Goal: Information Seeking & Learning: Learn about a topic

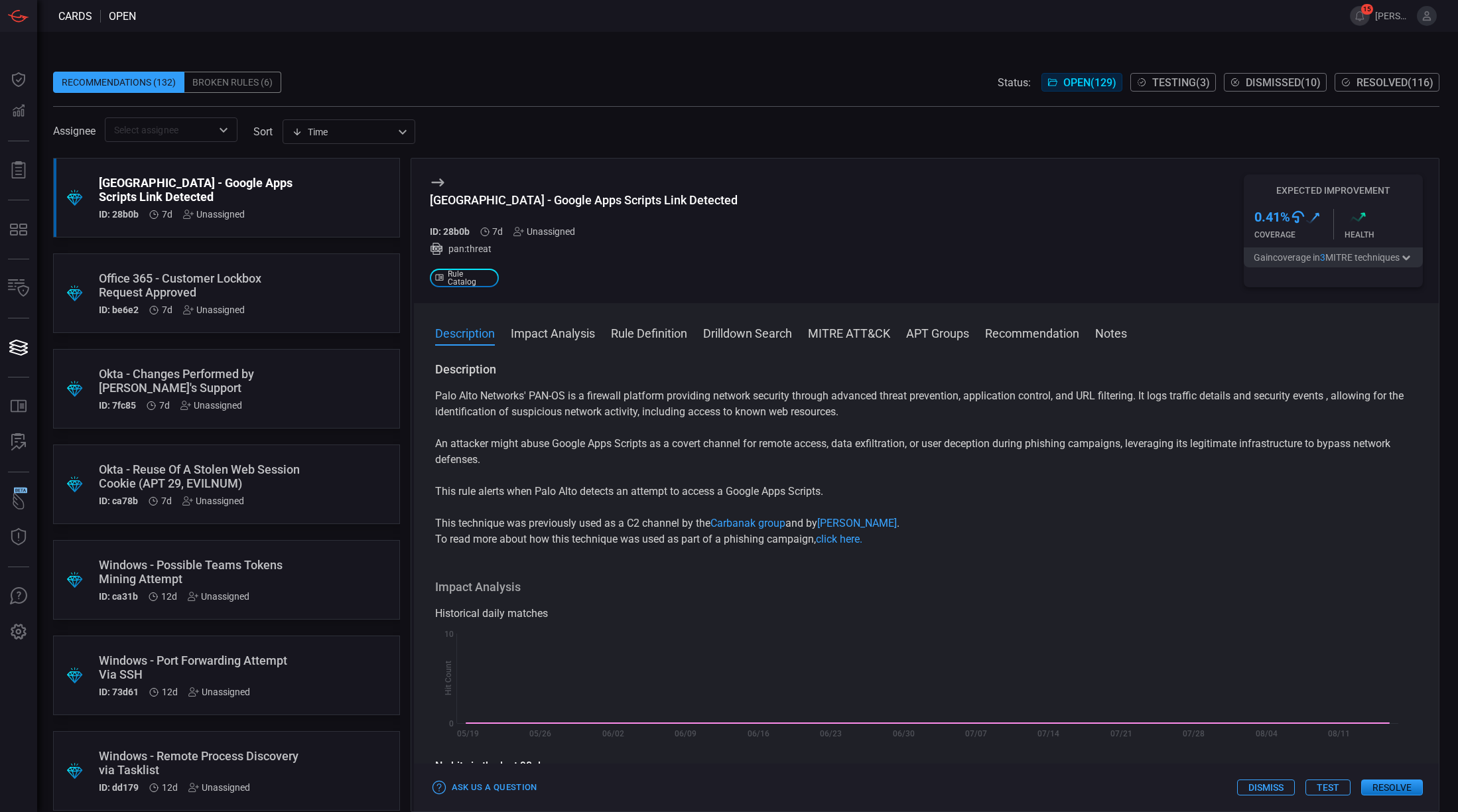
click at [163, 131] on input "text" at bounding box center [161, 130] width 103 height 17
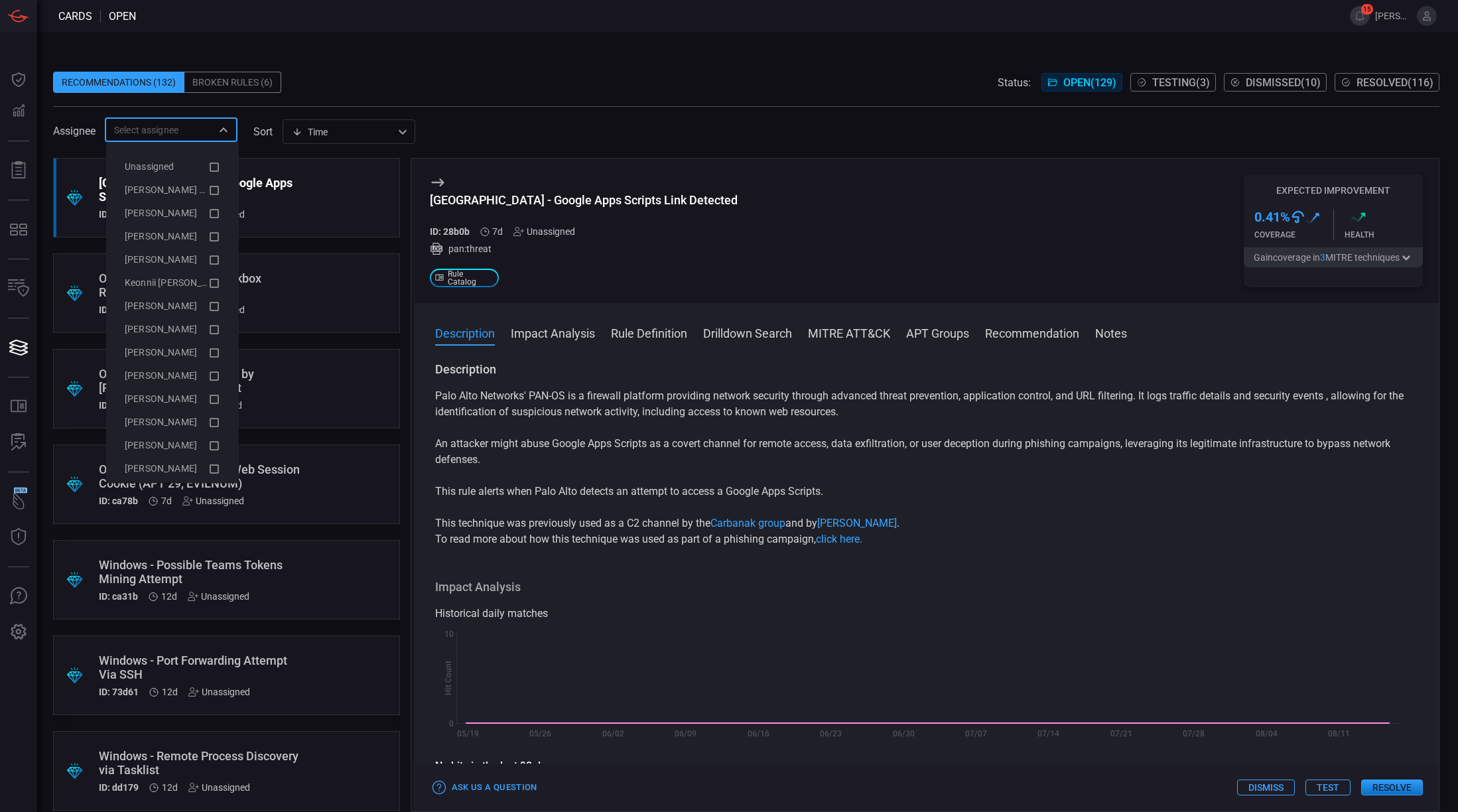
click at [657, 67] on span at bounding box center [746, 61] width 1387 height 20
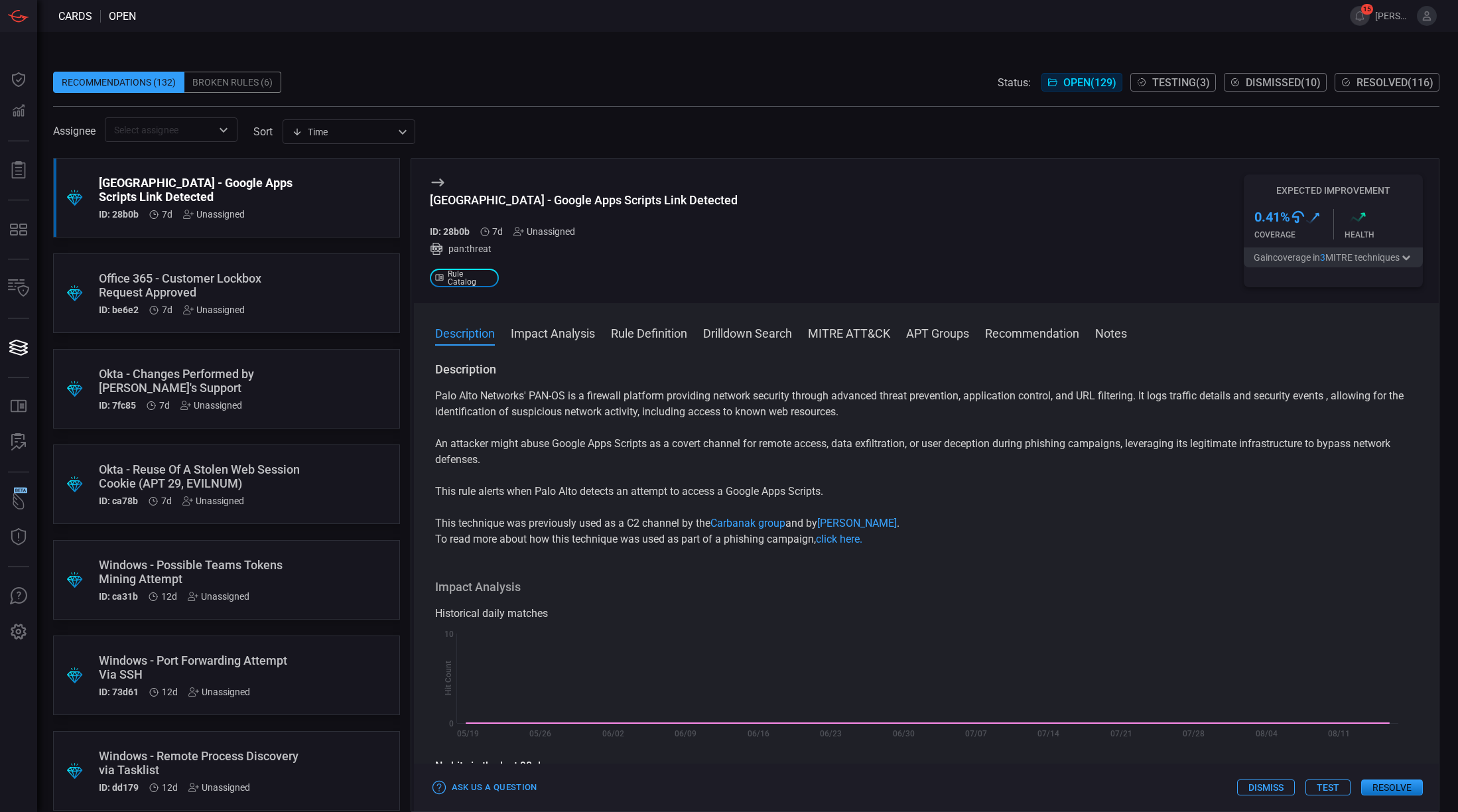
scroll to position [1144, 0]
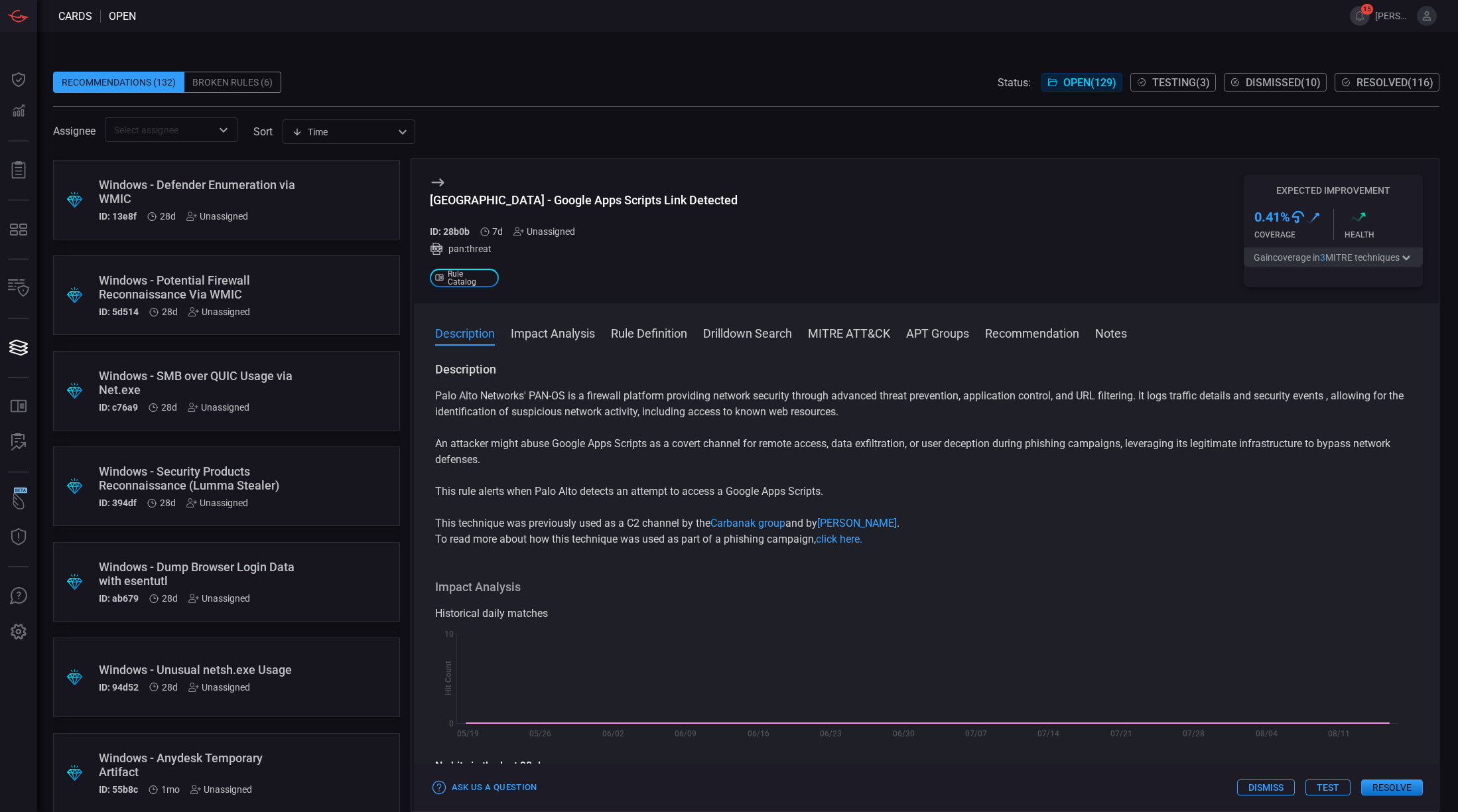
click at [150, 483] on div "Windows - Security Products Reconnaissance (Lumma Stealer)" at bounding box center [201, 479] width 205 height 28
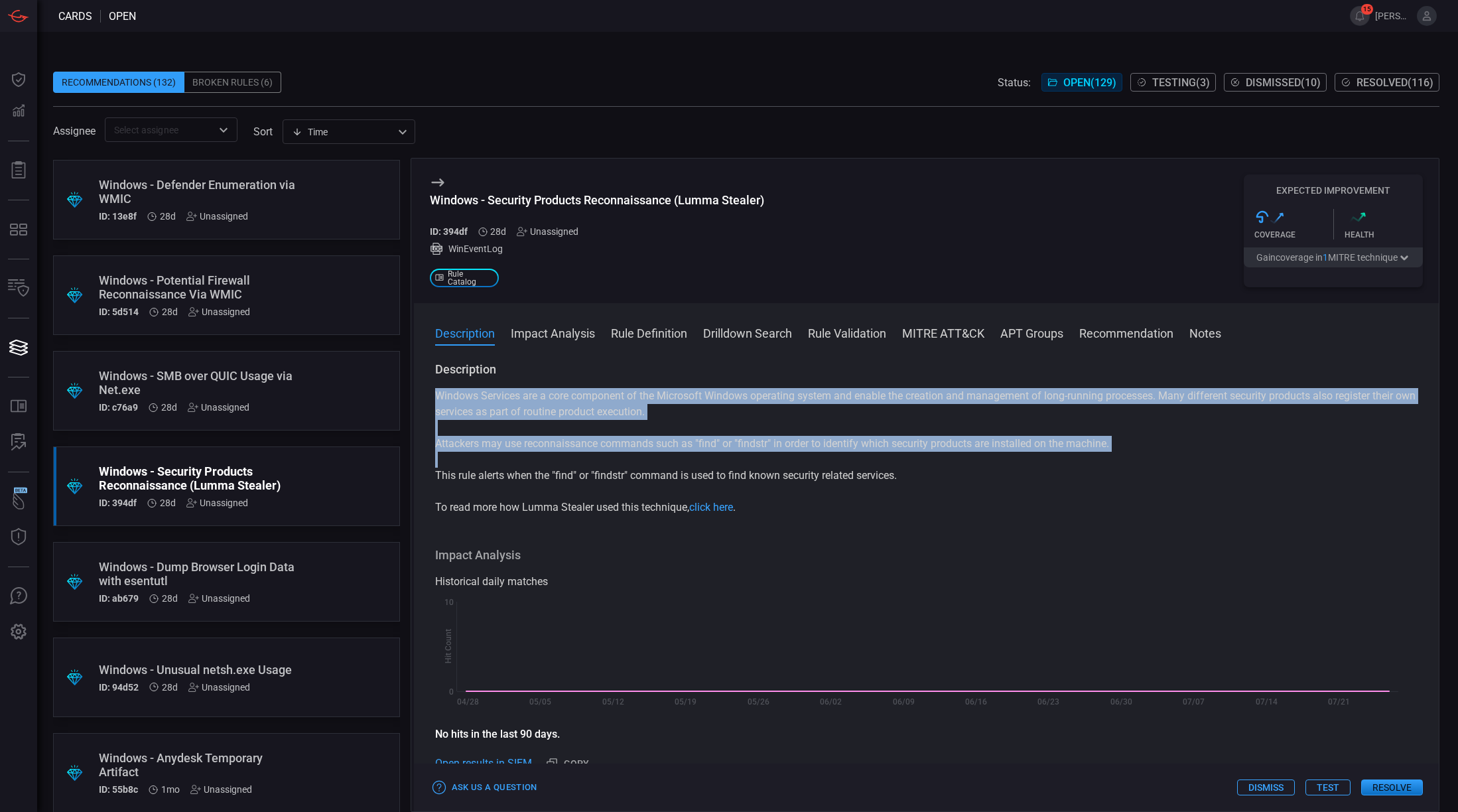
drag, startPoint x: 437, startPoint y: 392, endPoint x: 920, endPoint y: 488, distance: 492.4
click at [920, 488] on div "Windows Services are a core component of the Microsoft Windows operating system…" at bounding box center [927, 452] width 983 height 128
copy div "Windows Services are a core component of the Microsoft Windows operating system…"
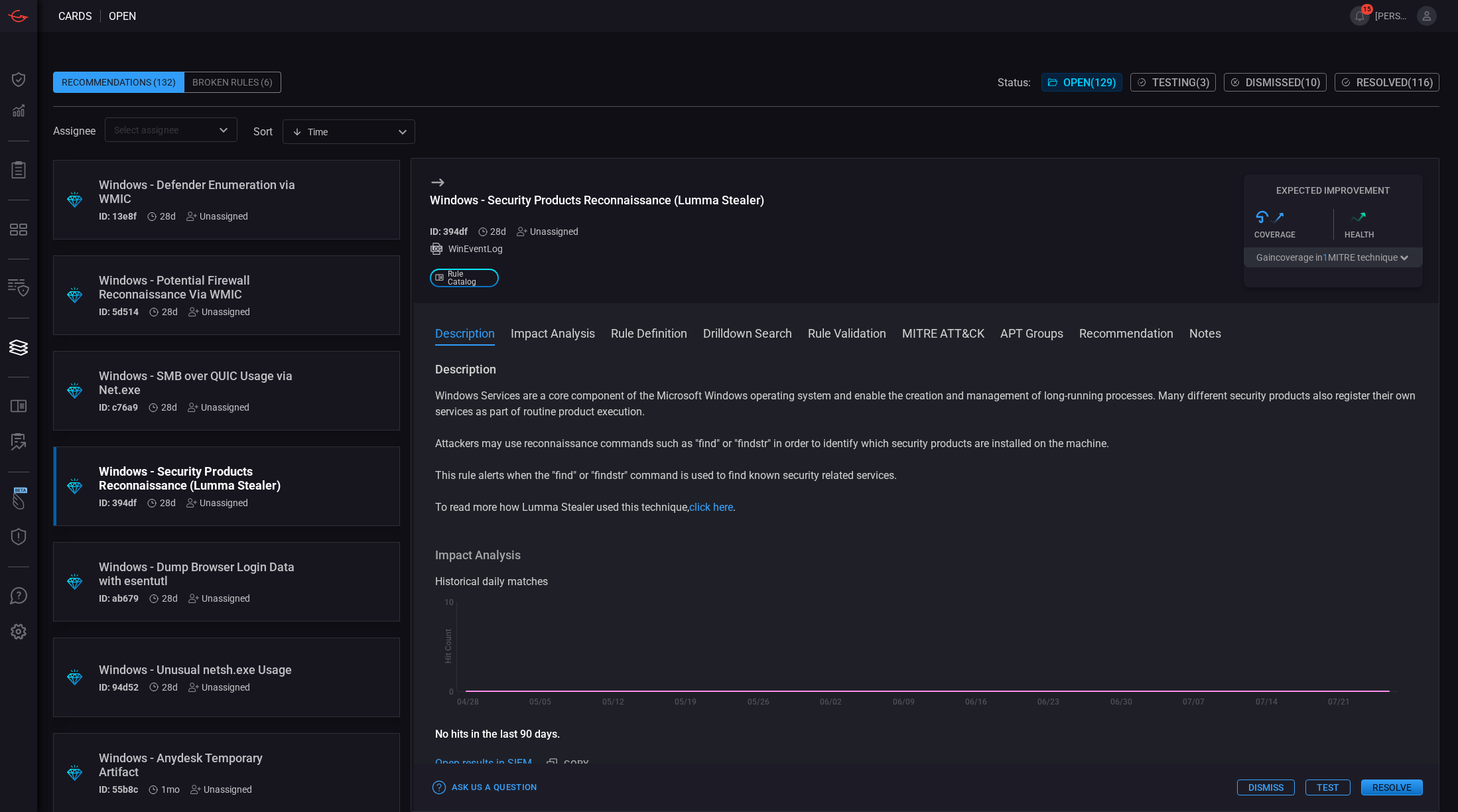
scroll to position [176, 0]
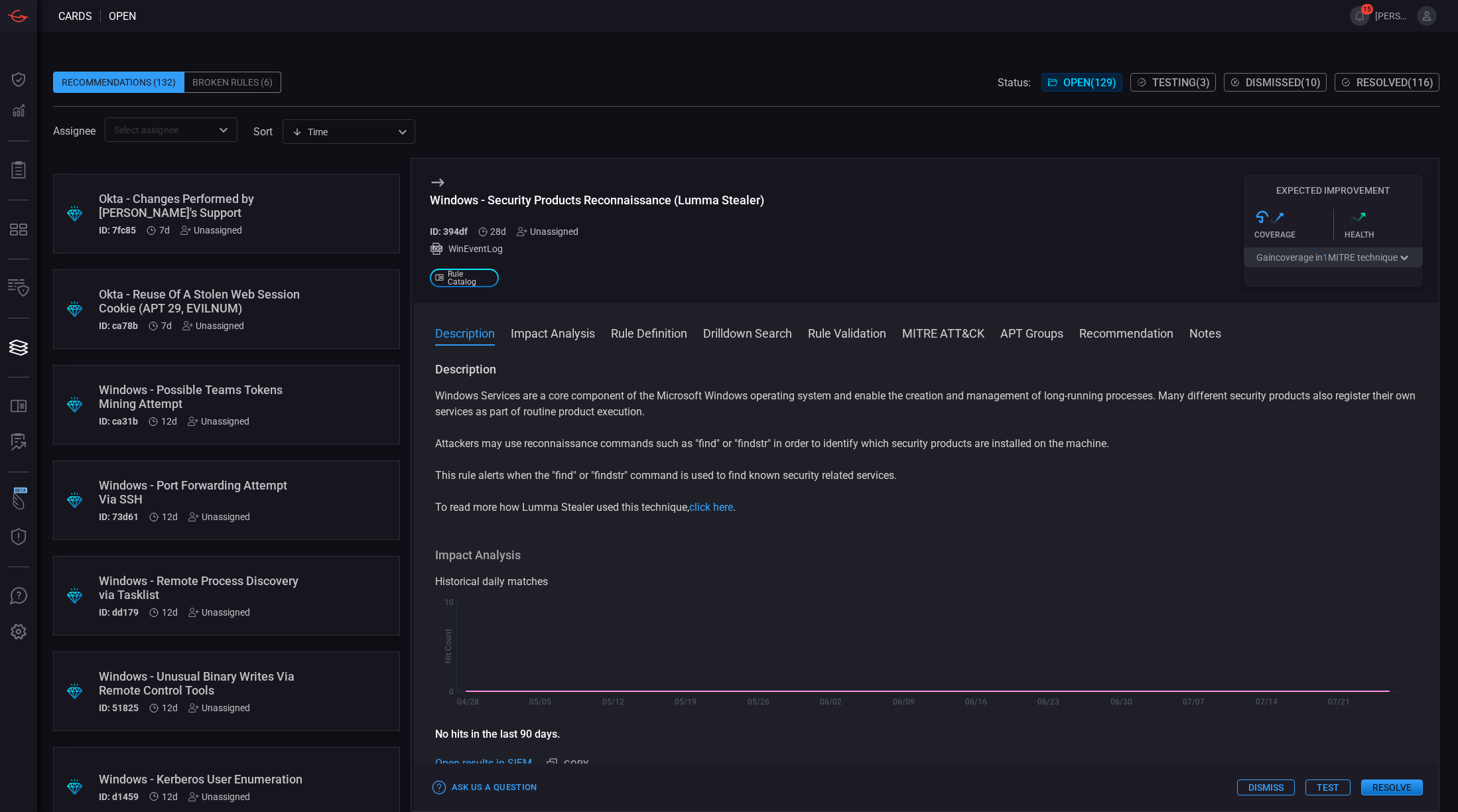
click at [248, 479] on div "Windows - Port Forwarding Attempt Via SSH" at bounding box center [201, 493] width 205 height 28
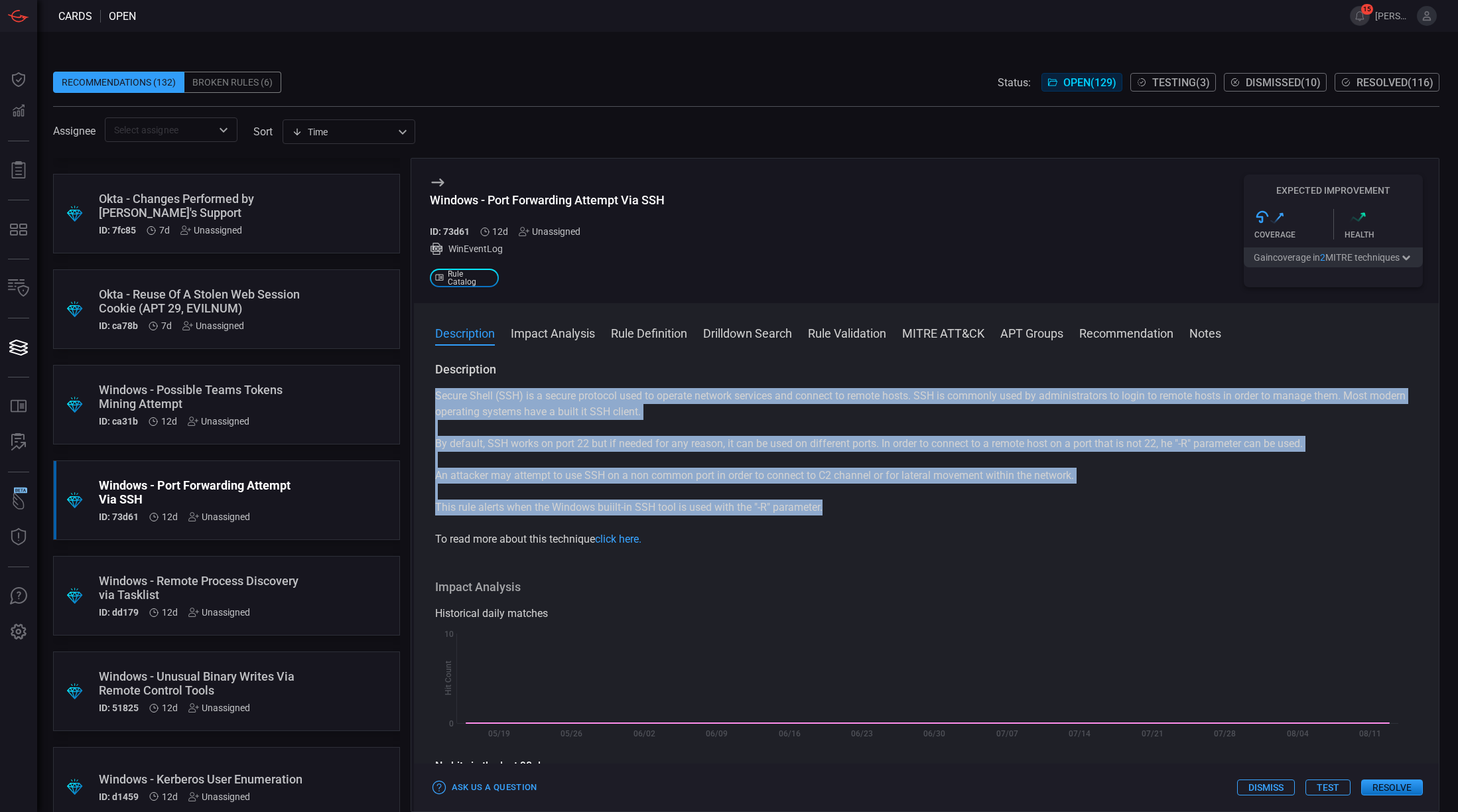
drag, startPoint x: 430, startPoint y: 395, endPoint x: 825, endPoint y: 510, distance: 411.4
click at [825, 510] on div "Description Secure Shell (SSH) is a secure protocol used to operate network ser…" at bounding box center [927, 584] width 1026 height 445
copy div "Secure Shell (SSH) is a secure protocol used to operate network services and co…"
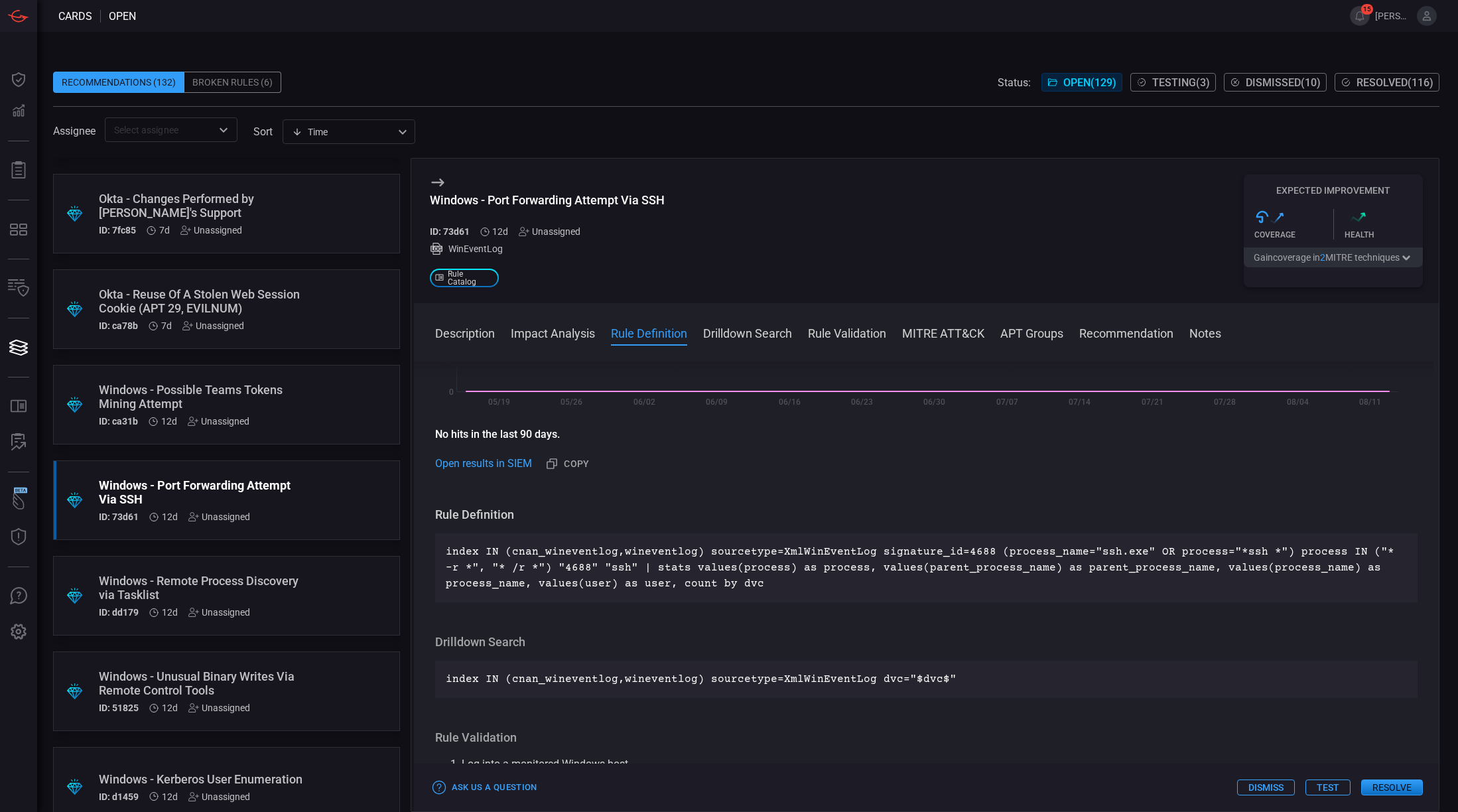
scroll to position [415, 0]
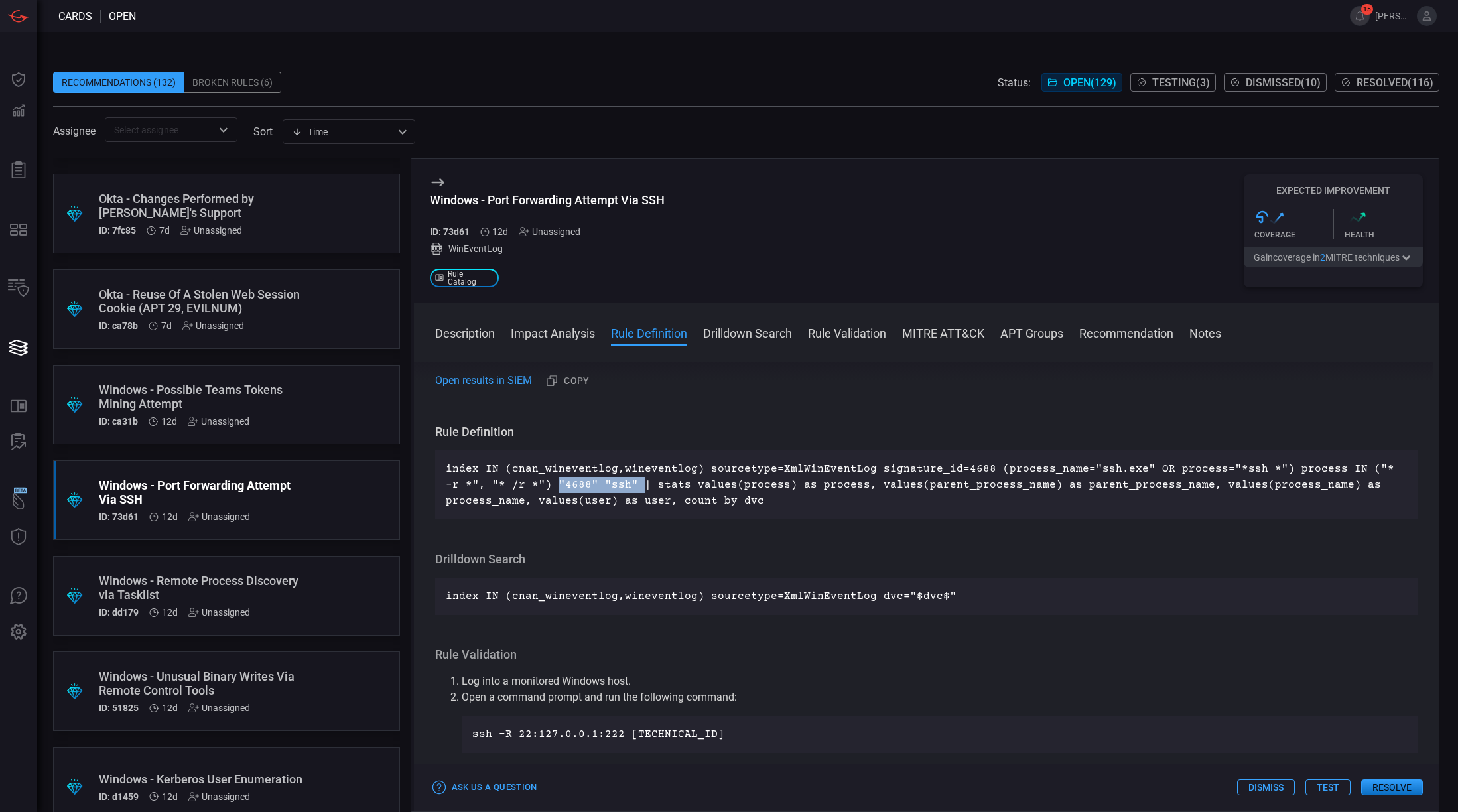
drag, startPoint x: 532, startPoint y: 486, endPoint x: 614, endPoint y: 487, distance: 82.0
click at [614, 487] on p "index IN (cnan_wineventlog,wineventlog) sourcetype=XmlWinEventLog signature_id=…" at bounding box center [927, 484] width 962 height 48
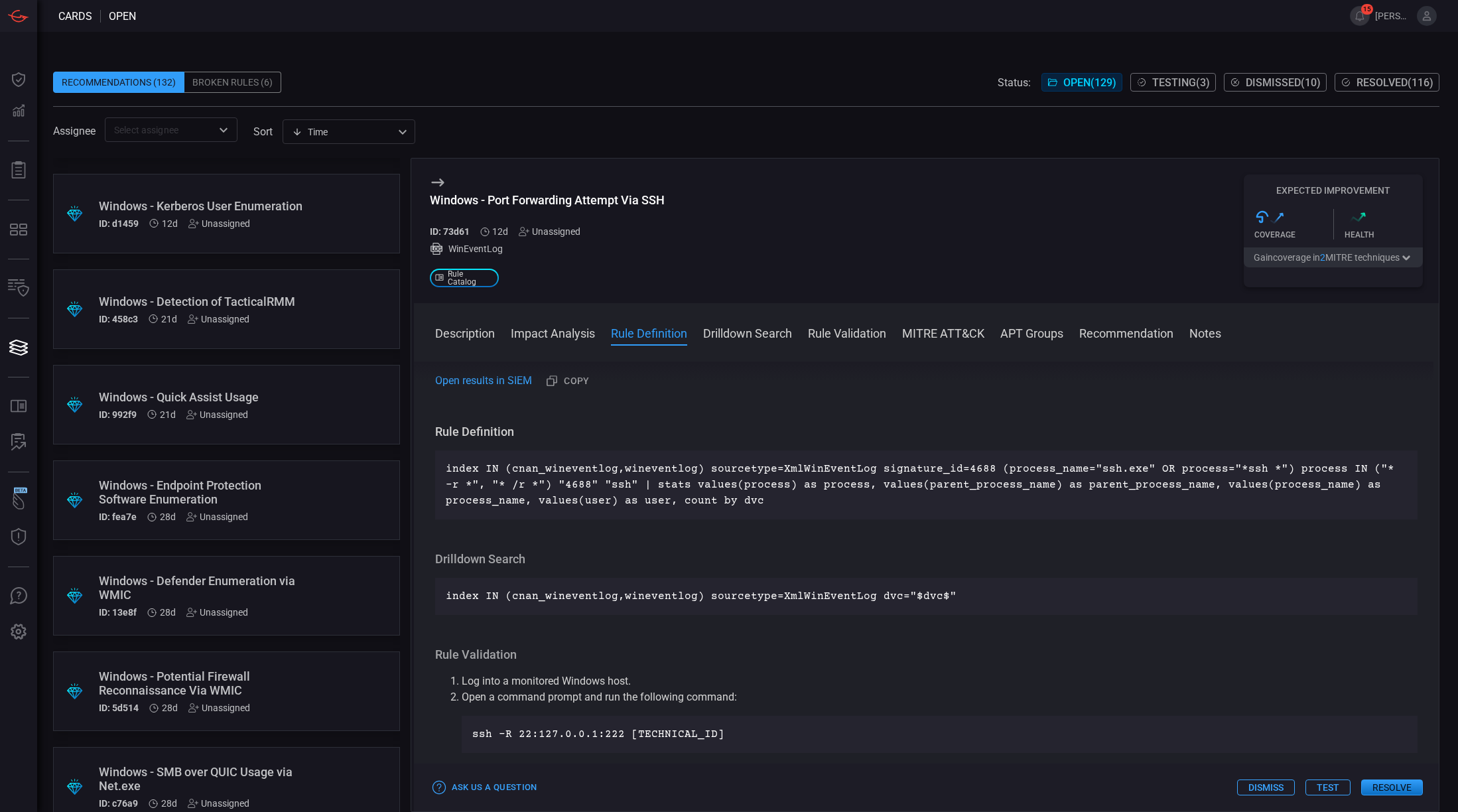
click at [146, 487] on div "Windows - Endpoint Protection Software Enumeration" at bounding box center [201, 493] width 205 height 28
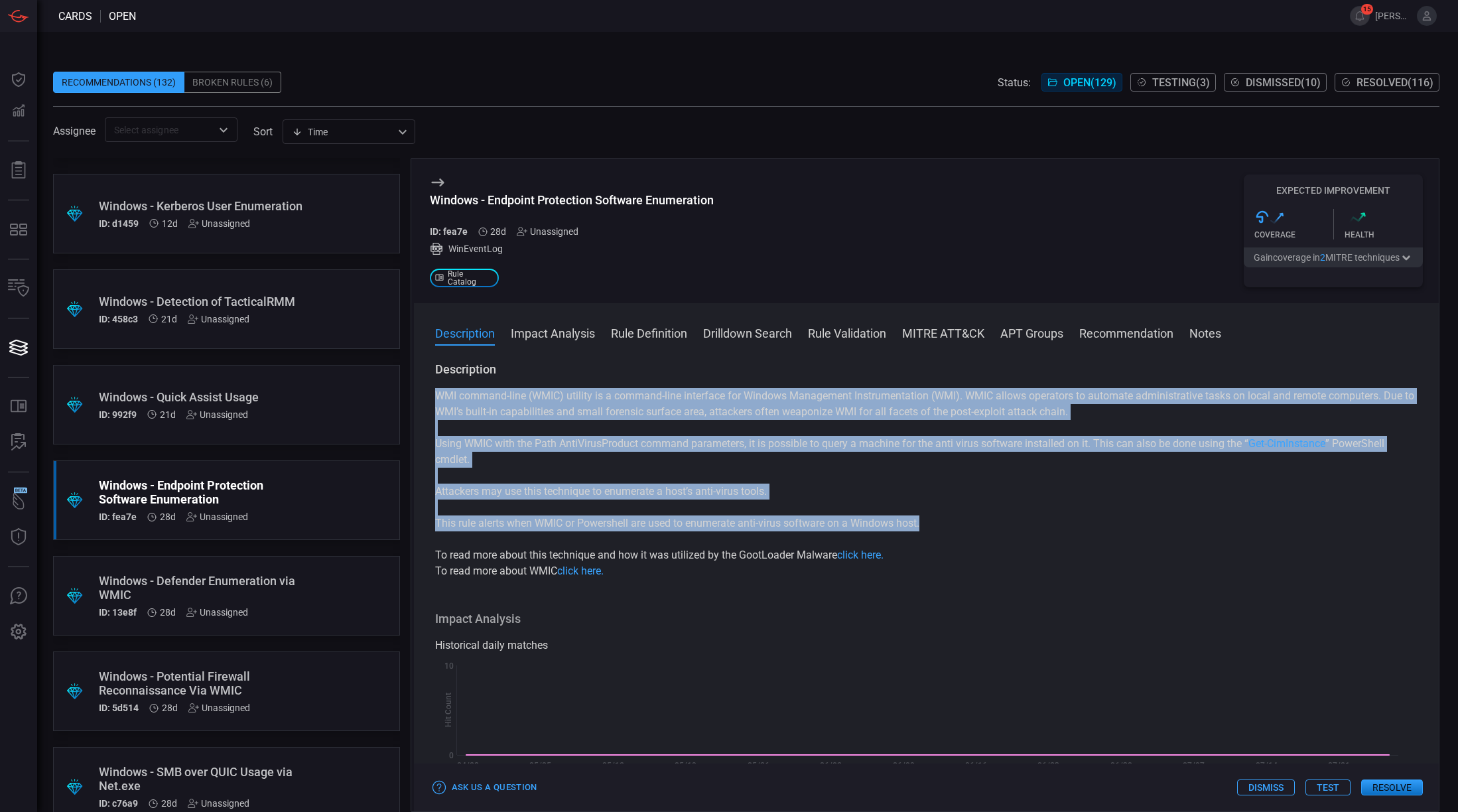
drag, startPoint x: 431, startPoint y: 391, endPoint x: 929, endPoint y: 529, distance: 516.8
click at [929, 529] on div "Description WMI command-line (WMIC) utility is a command-line interface for Win…" at bounding box center [927, 584] width 1026 height 445
copy div "WMI command-line (WMIC) utility is a command-line interface for Windows Managem…"
